Goal: Check status

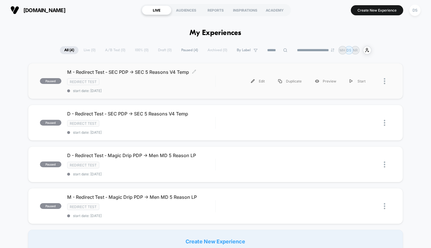
click at [160, 86] on div "M - Redirect Test - SEC PDP -> SEC 5 Reasons V4 Temp Click to edit experience d…" at bounding box center [141, 81] width 148 height 24
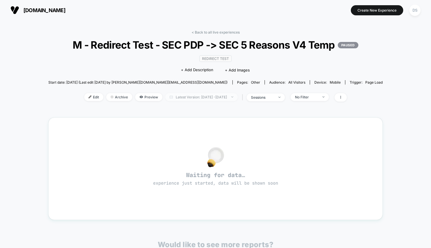
click at [203, 101] on span "Latest Version: [DATE] - [DATE]" at bounding box center [201, 97] width 72 height 8
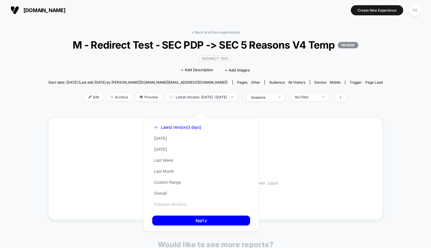
click at [173, 204] on button "Previous Versions" at bounding box center [170, 204] width 36 height 5
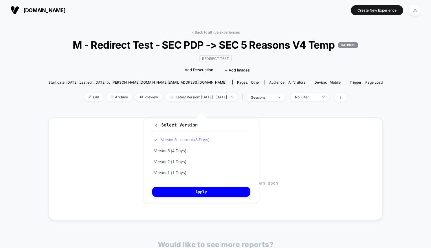
click at [191, 140] on button "Version 6 - current (3 Days)" at bounding box center [181, 139] width 59 height 5
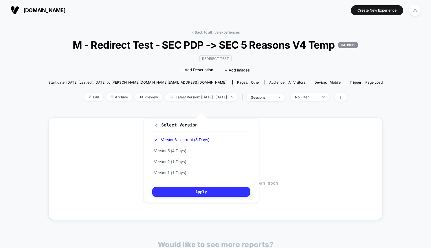
click at [203, 190] on button "Apply" at bounding box center [201, 192] width 98 height 10
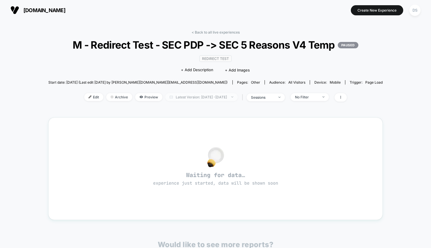
click at [205, 101] on span "Latest Version: [DATE] - [DATE]" at bounding box center [201, 97] width 72 height 8
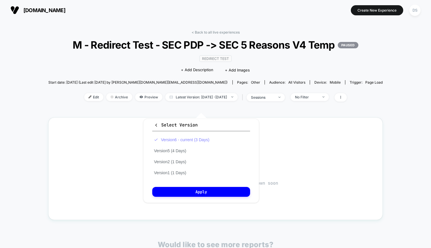
click at [183, 141] on button "Version 6 - current (3 Days)" at bounding box center [181, 139] width 59 height 5
click at [180, 151] on button "Version 5 (4 Days)" at bounding box center [170, 150] width 36 height 5
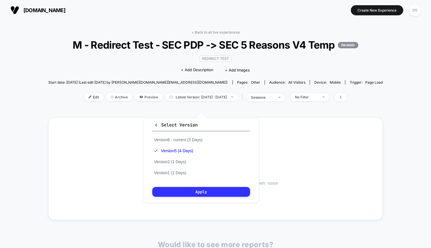
click at [187, 194] on button "Apply" at bounding box center [201, 192] width 98 height 10
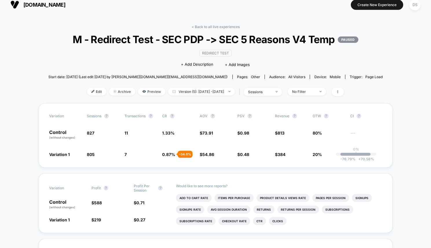
scroll to position [7, 0]
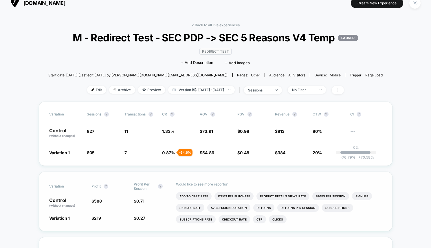
click at [374, 184] on div "Would like to see more reports? Add To Cart Rate Items Per Purchase Product Det…" at bounding box center [279, 201] width 206 height 59
click at [196, 25] on link "< Back to all live experiences" at bounding box center [216, 25] width 48 height 4
